Goal: Use online tool/utility: Utilize a website feature to perform a specific function

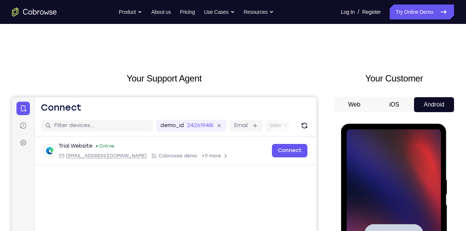
click at [389, 162] on div at bounding box center [394, 235] width 94 height 210
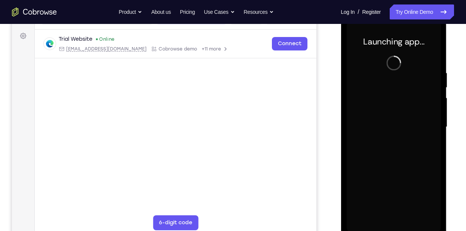
scroll to position [117, 0]
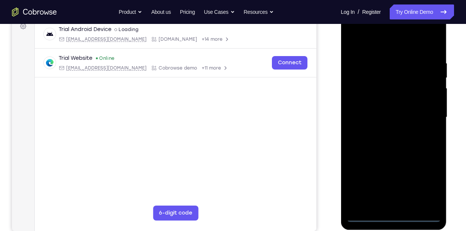
click at [392, 217] on div at bounding box center [394, 118] width 94 height 210
click at [428, 177] on div at bounding box center [394, 118] width 94 height 210
click at [424, 183] on div at bounding box center [394, 118] width 94 height 210
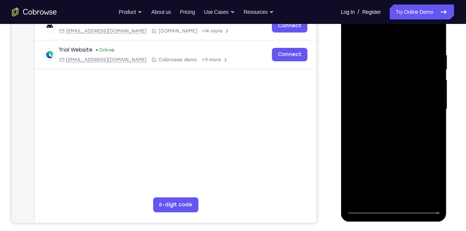
scroll to position [127, 0]
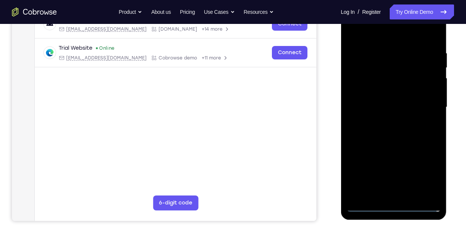
click at [389, 38] on div at bounding box center [394, 108] width 94 height 210
click at [422, 100] on div at bounding box center [394, 108] width 94 height 210
click at [387, 124] on div at bounding box center [394, 108] width 94 height 210
click at [386, 121] on div at bounding box center [394, 108] width 94 height 210
click at [385, 124] on div at bounding box center [394, 108] width 94 height 210
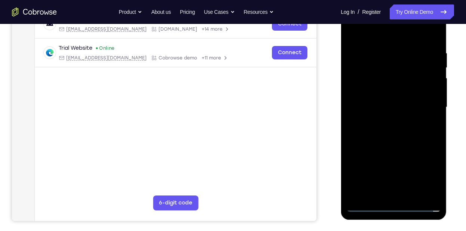
click at [383, 79] on div at bounding box center [394, 108] width 94 height 210
click at [376, 95] on div at bounding box center [394, 108] width 94 height 210
click at [393, 106] on div at bounding box center [394, 108] width 94 height 210
click at [402, 140] on div at bounding box center [394, 108] width 94 height 210
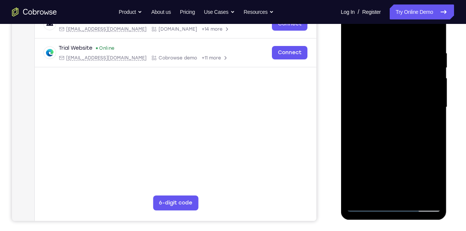
click at [413, 197] on div at bounding box center [394, 108] width 94 height 210
click at [391, 147] on div at bounding box center [394, 108] width 94 height 210
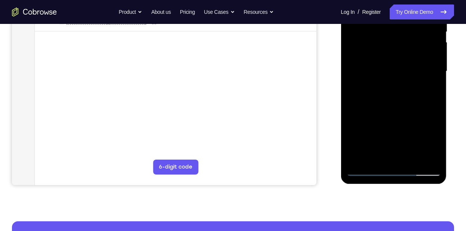
scroll to position [163, 0]
click at [366, 167] on div at bounding box center [394, 71] width 94 height 210
click at [363, 171] on div at bounding box center [394, 71] width 94 height 210
drag, startPoint x: 409, startPoint y: 73, endPoint x: 414, endPoint y: 109, distance: 36.4
click at [414, 109] on div at bounding box center [394, 71] width 94 height 210
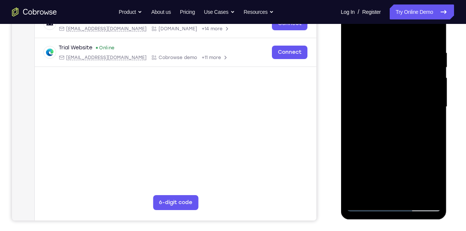
scroll to position [127, 0]
click at [380, 57] on div at bounding box center [394, 108] width 94 height 210
click at [432, 34] on div at bounding box center [394, 108] width 94 height 210
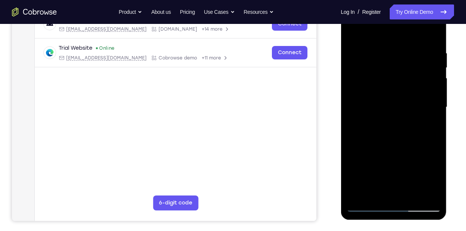
click at [434, 31] on div at bounding box center [394, 108] width 94 height 210
click at [357, 194] on div at bounding box center [394, 108] width 94 height 210
click at [399, 54] on div at bounding box center [394, 108] width 94 height 210
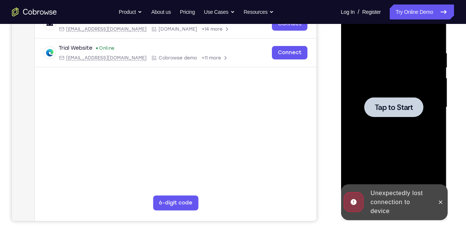
click at [415, 103] on div at bounding box center [393, 107] width 59 height 20
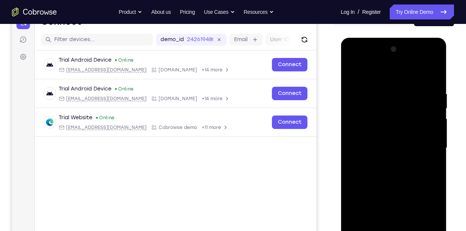
scroll to position [126, 0]
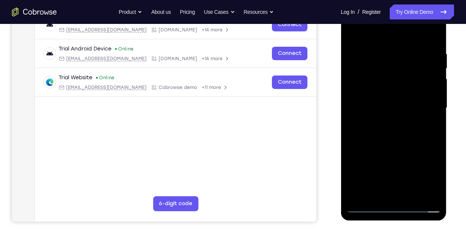
click at [393, 204] on div at bounding box center [394, 108] width 94 height 210
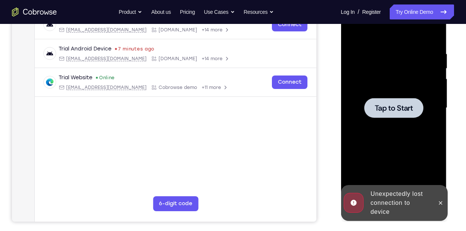
click at [402, 91] on div at bounding box center [394, 108] width 94 height 210
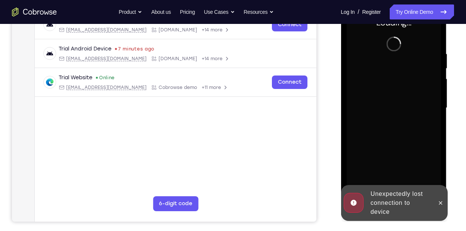
scroll to position [108, 0]
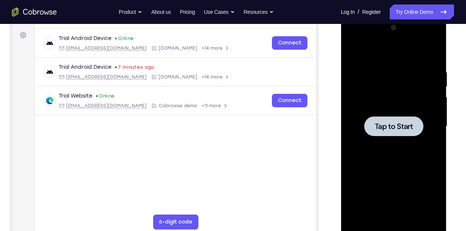
click at [305, 18] on icon "Refresh" at bounding box center [304, 17] width 7 height 7
click at [410, 109] on div at bounding box center [394, 127] width 94 height 210
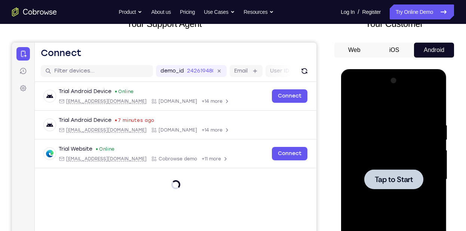
scroll to position [149, 0]
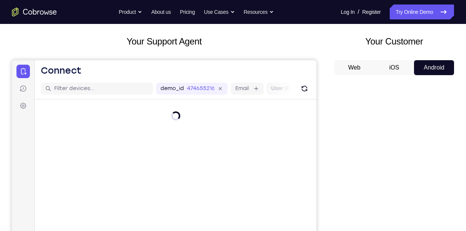
scroll to position [37, 0]
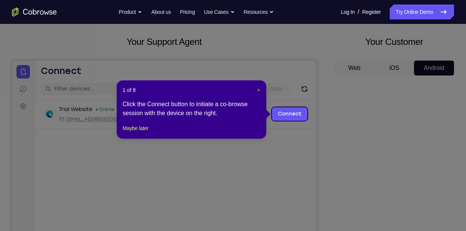
click at [259, 90] on span "×" at bounding box center [259, 90] width 3 height 6
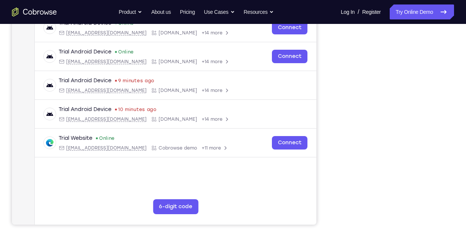
scroll to position [124, 0]
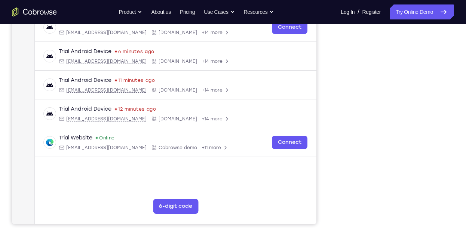
drag, startPoint x: 449, startPoint y: 166, endPoint x: 323, endPoint y: 224, distance: 138.2
click at [323, 224] on div "Your Support Agent Your Customer Web iOS Android" at bounding box center [233, 86] width 442 height 277
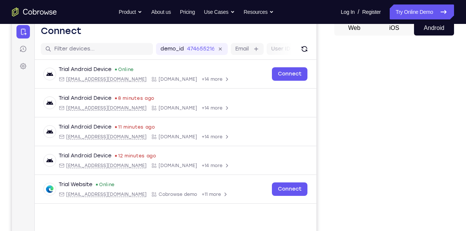
scroll to position [69, 0]
